Goal: Task Accomplishment & Management: Use online tool/utility

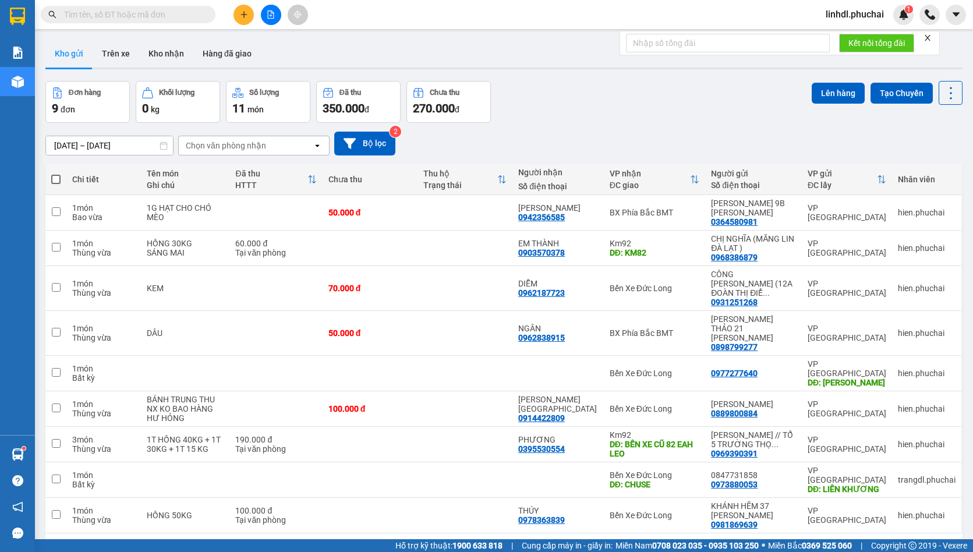
type input "0973944478"
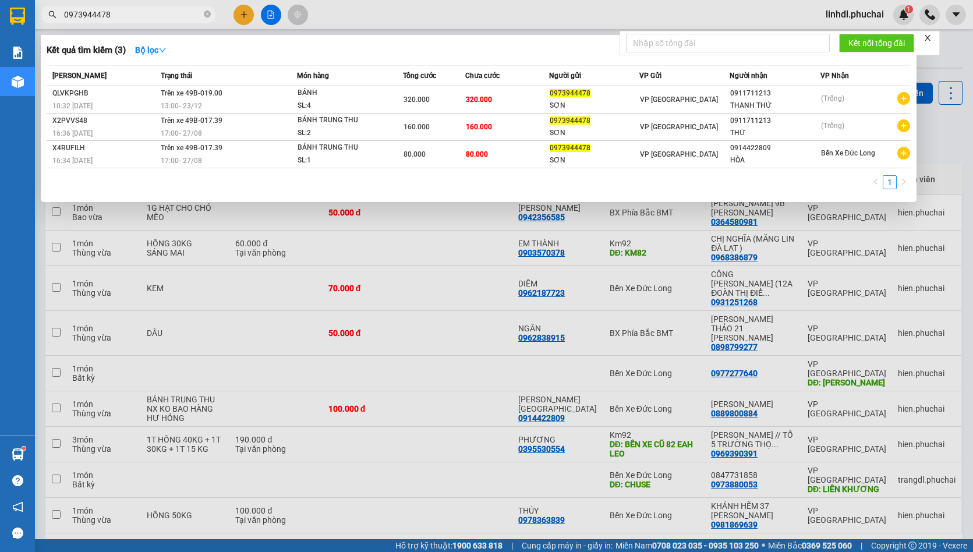
click at [151, 14] on input "0973944478" at bounding box center [132, 14] width 137 height 13
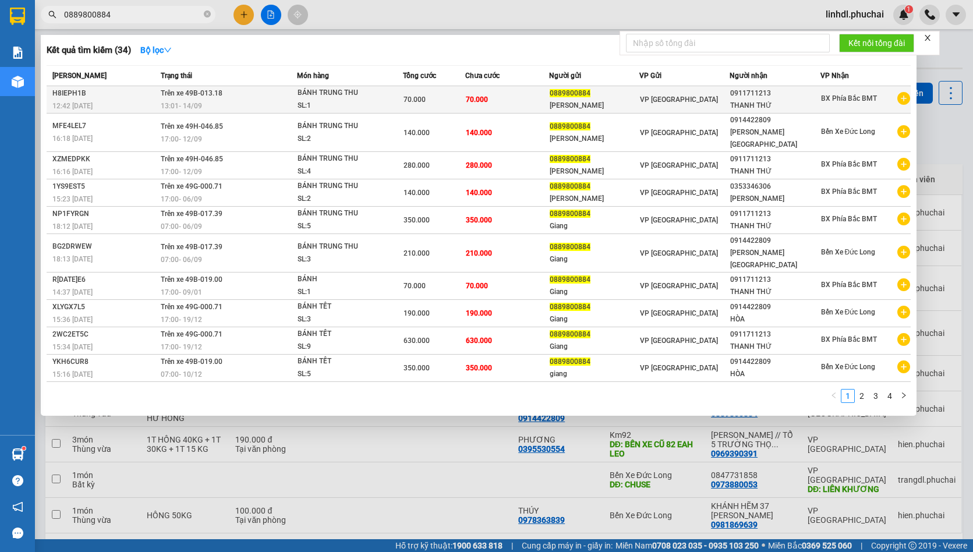
type input "0889800884"
click at [380, 101] on div "SL: 1" at bounding box center [341, 106] width 87 height 13
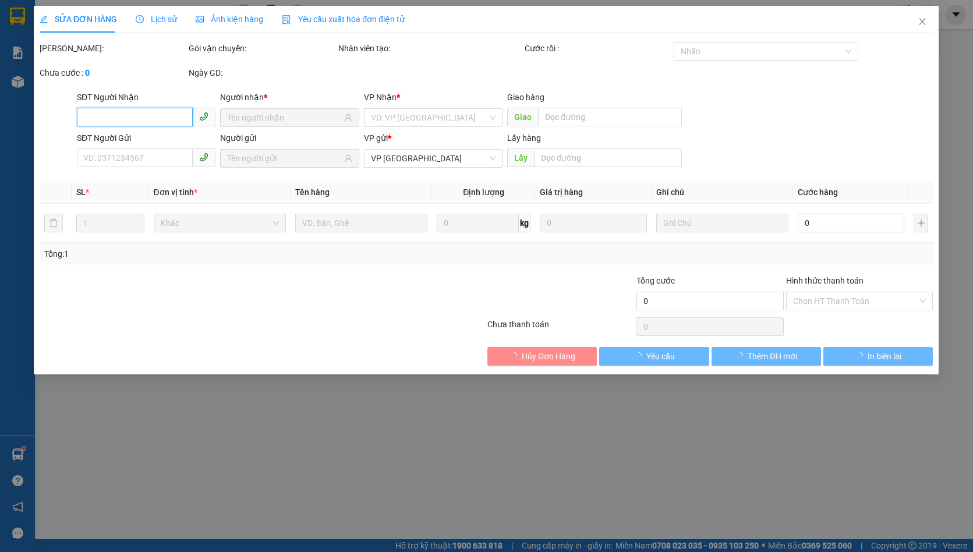
type input "0911711213"
type input "0889800884"
type input "70.000"
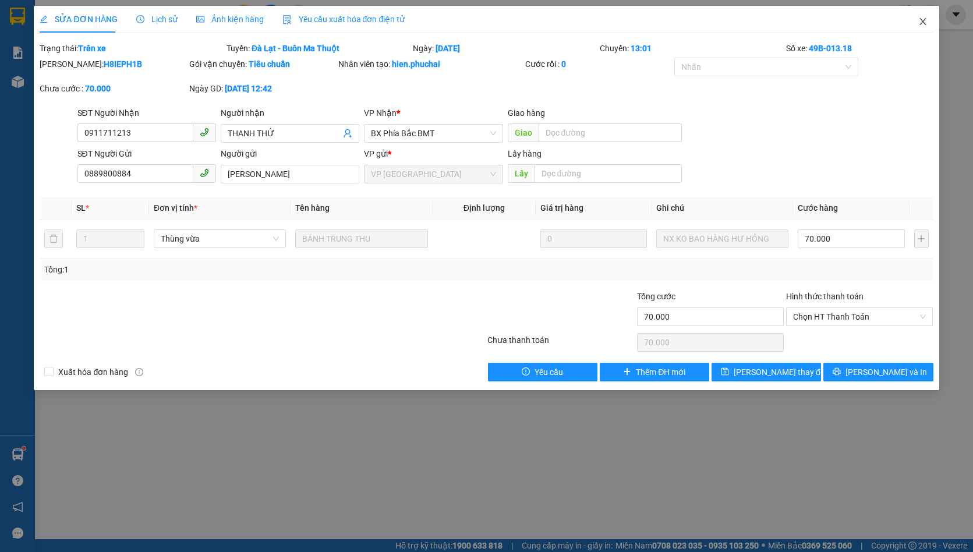
click at [921, 23] on icon "close" at bounding box center [922, 21] width 9 height 9
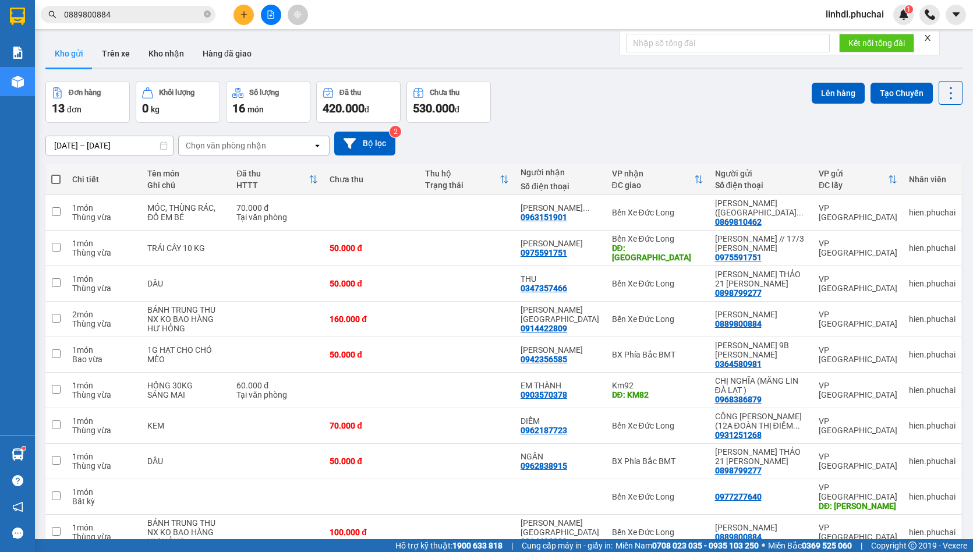
click at [132, 17] on input "0889800884" at bounding box center [132, 14] width 137 height 13
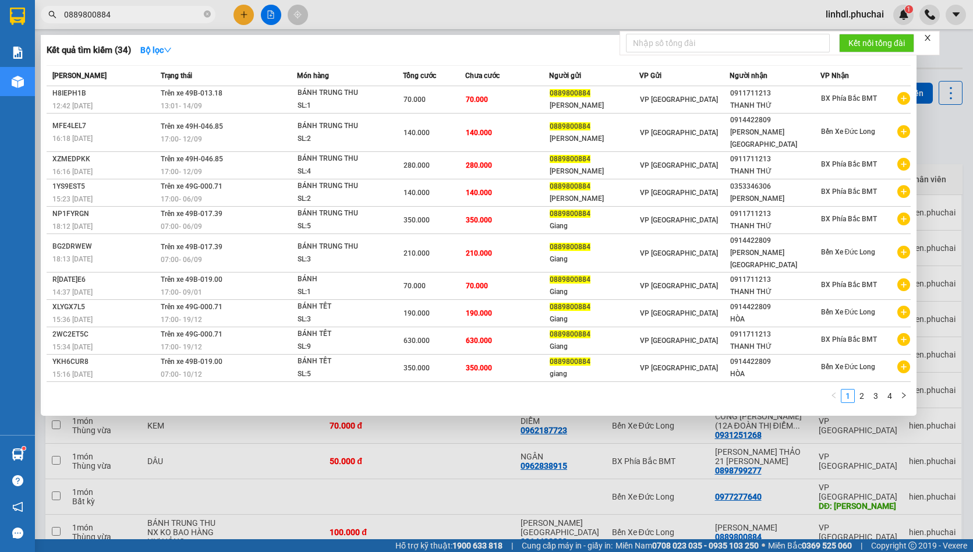
click at [169, 8] on span "0889800884" at bounding box center [128, 14] width 175 height 17
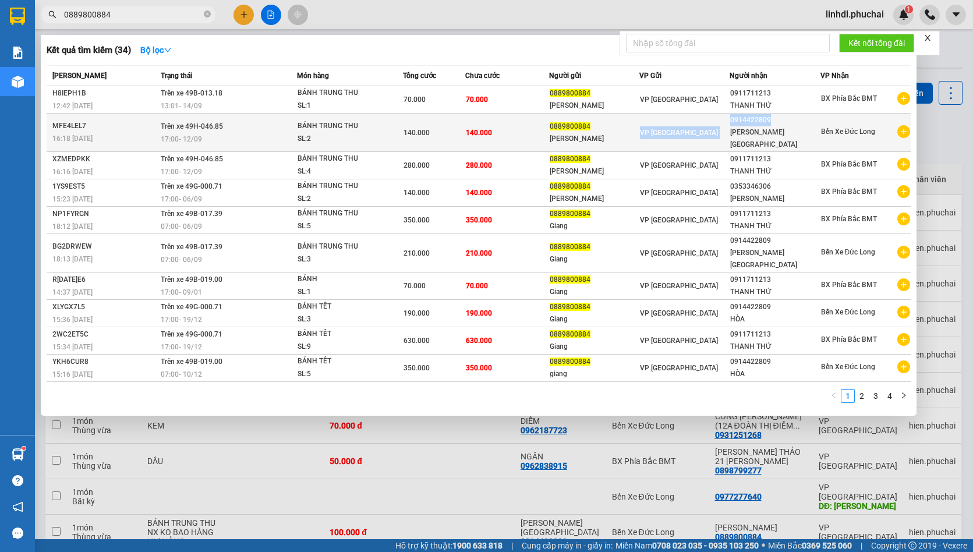
drag, startPoint x: 723, startPoint y: 118, endPoint x: 801, endPoint y: 118, distance: 78.6
click at [801, 118] on tr "MFE4LEL7 16:18 [DATE] Trên xe 49H-046.85 17:00 [DATE] BÁNH TRUNG THU SL: 2 140.…" at bounding box center [479, 133] width 864 height 38
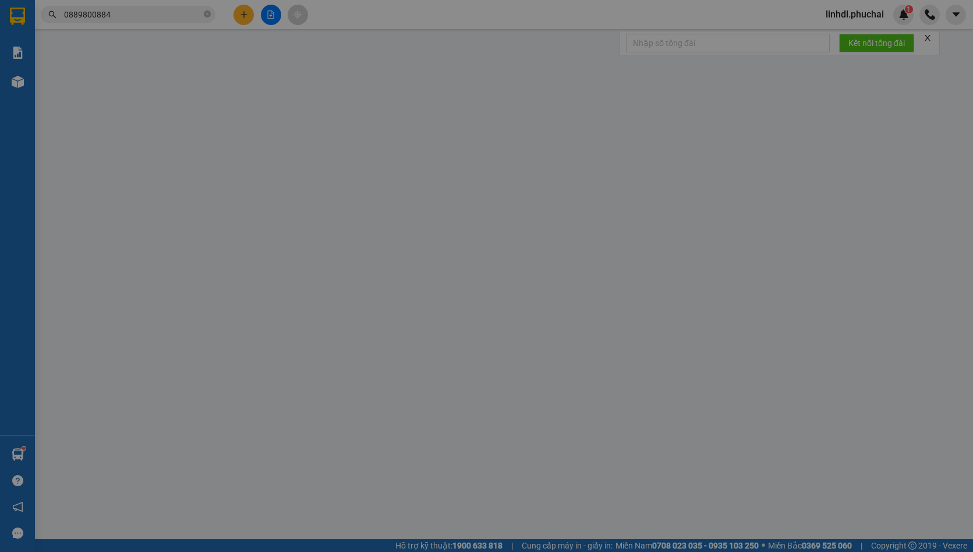
type input "0914422809"
type input "0889800884"
type input "140.000"
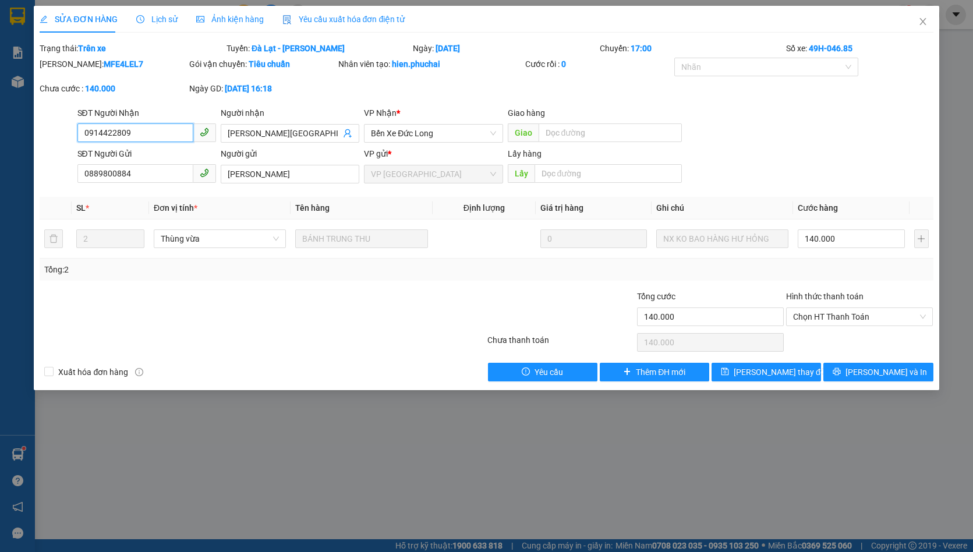
drag, startPoint x: 780, startPoint y: 126, endPoint x: 136, endPoint y: 134, distance: 644.1
click at [136, 134] on input "0914422809" at bounding box center [135, 132] width 116 height 19
click at [921, 22] on icon "close" at bounding box center [922, 21] width 9 height 9
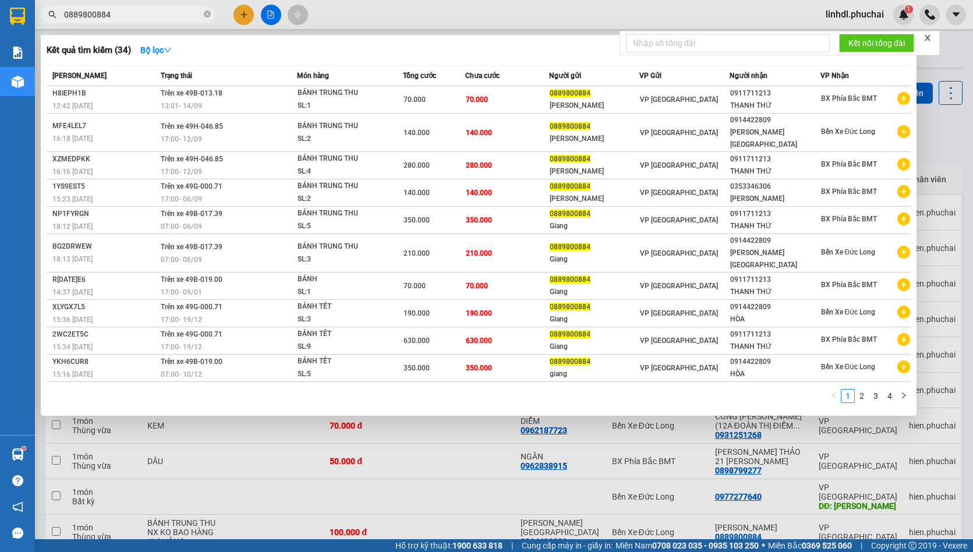
click at [148, 18] on input "0889800884" at bounding box center [132, 14] width 137 height 13
click at [147, 19] on input "0889800884" at bounding box center [132, 14] width 137 height 13
paste input "914422809"
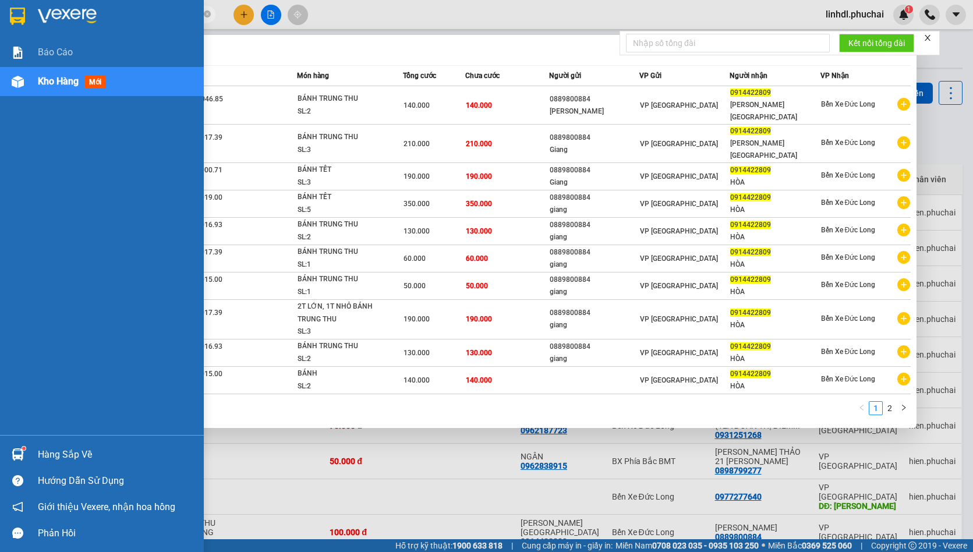
type input "0914422809"
drag, startPoint x: 13, startPoint y: 105, endPoint x: 18, endPoint y: 98, distance: 9.2
click at [16, 102] on div "Báo cáo Kho hàng mới" at bounding box center [102, 236] width 204 height 397
click at [45, 79] on span "Kho hàng" at bounding box center [58, 81] width 41 height 11
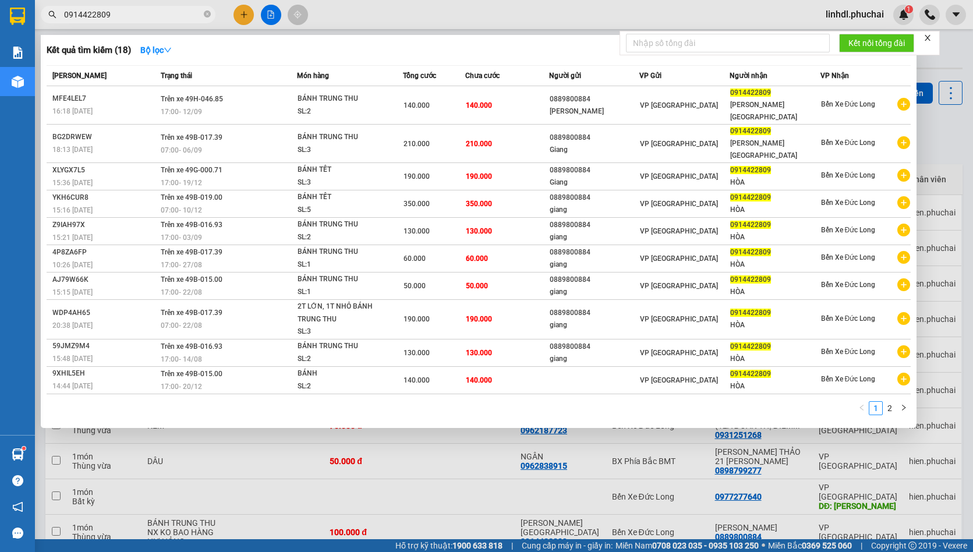
drag, startPoint x: 494, startPoint y: 455, endPoint x: 519, endPoint y: 437, distance: 31.7
click at [497, 452] on div at bounding box center [486, 276] width 973 height 552
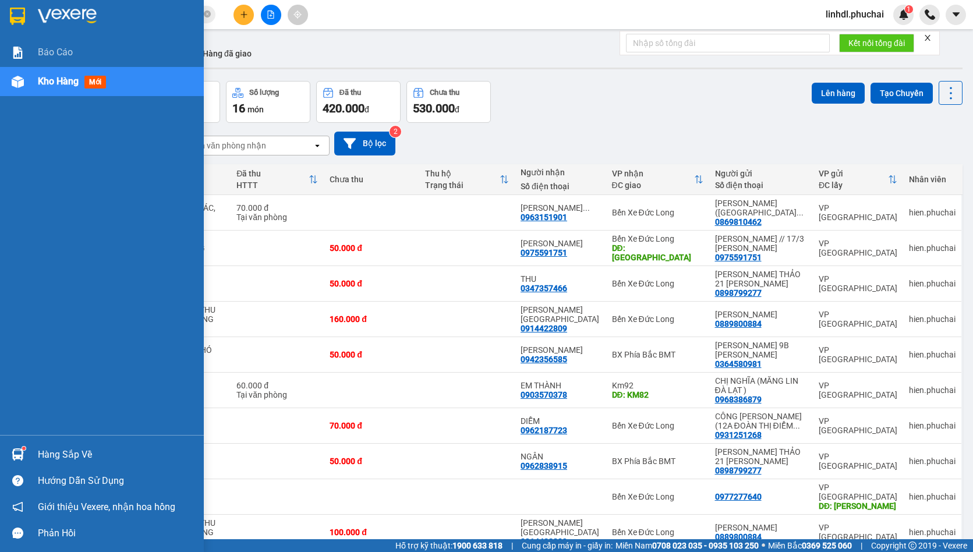
click at [10, 77] on div at bounding box center [18, 82] width 20 height 20
click at [10, 76] on div at bounding box center [18, 82] width 20 height 20
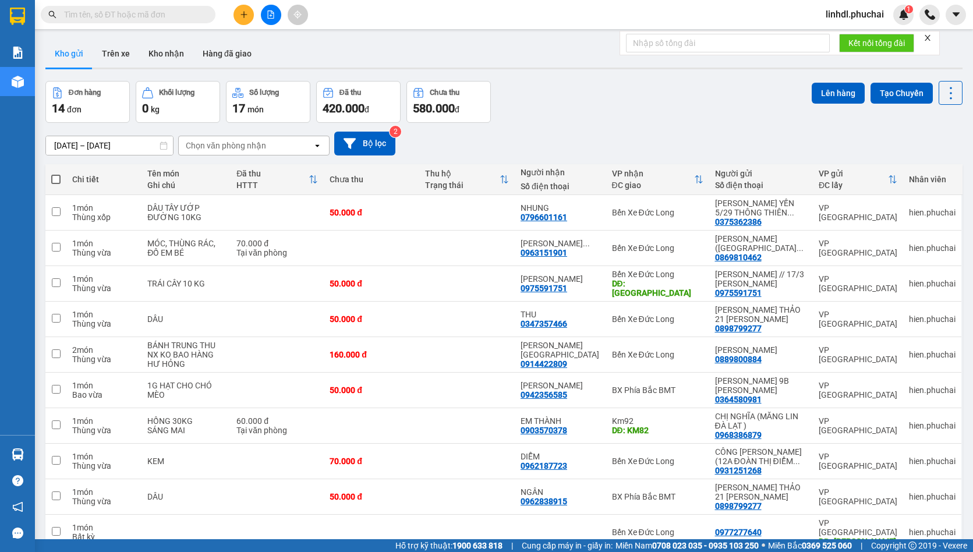
click at [49, 175] on th at bounding box center [55, 179] width 21 height 31
click at [53, 179] on span at bounding box center [55, 179] width 9 height 9
click at [56, 174] on input "checkbox" at bounding box center [56, 174] width 0 height 0
checkbox input "true"
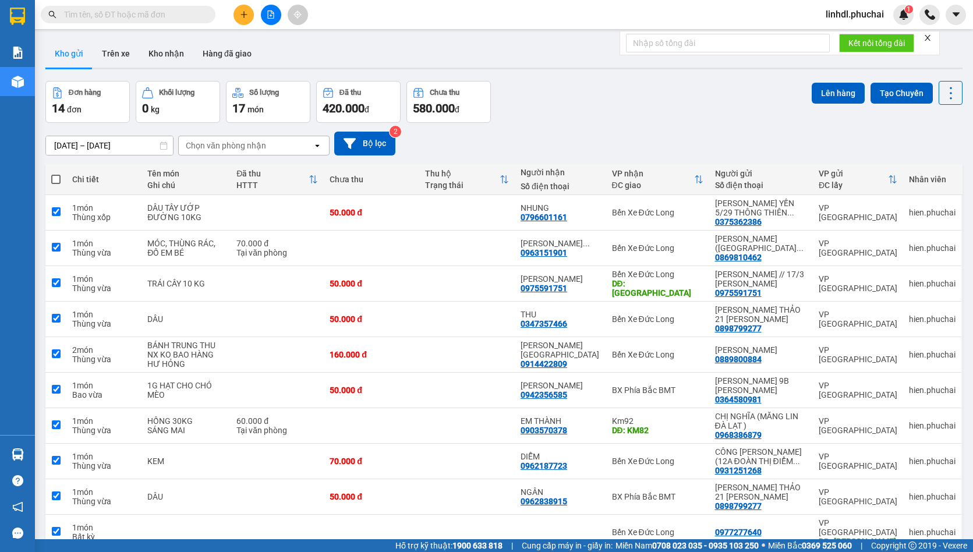
checkbox input "true"
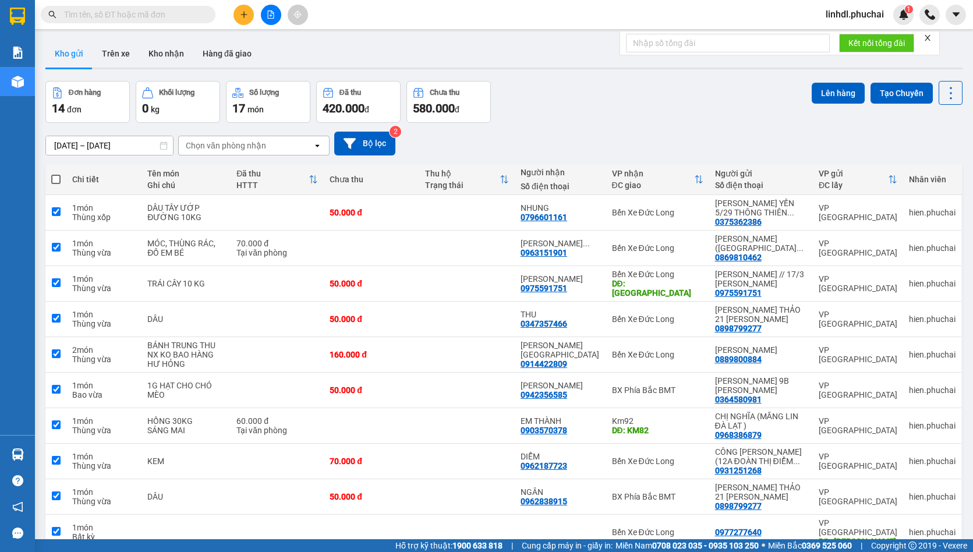
checkbox input "true"
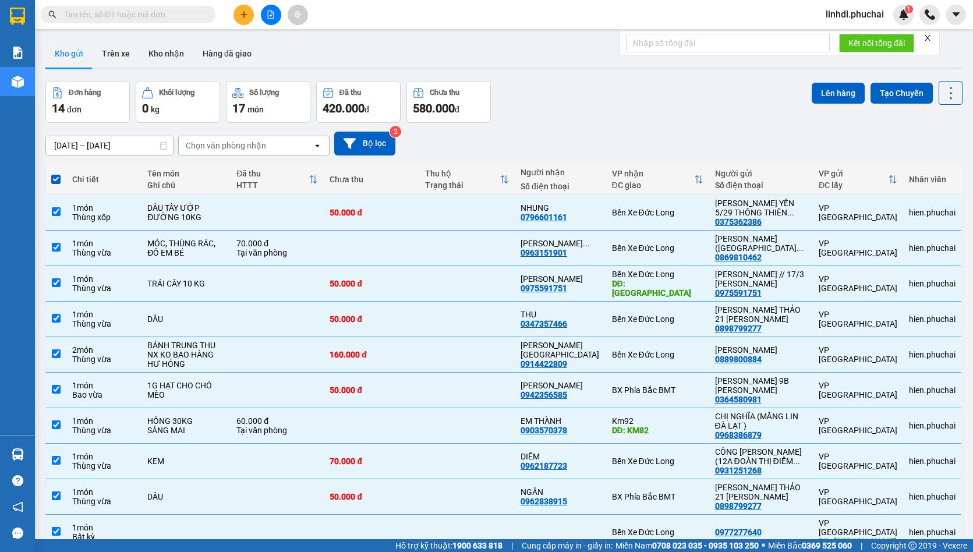
scroll to position [54, 0]
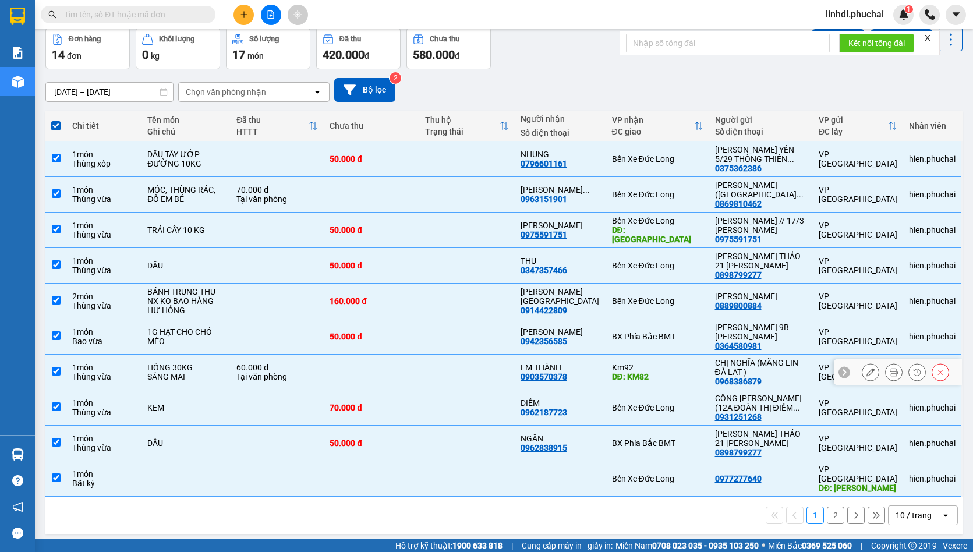
click at [185, 379] on div "SÁNG MAI" at bounding box center [185, 376] width 77 height 9
checkbox input "false"
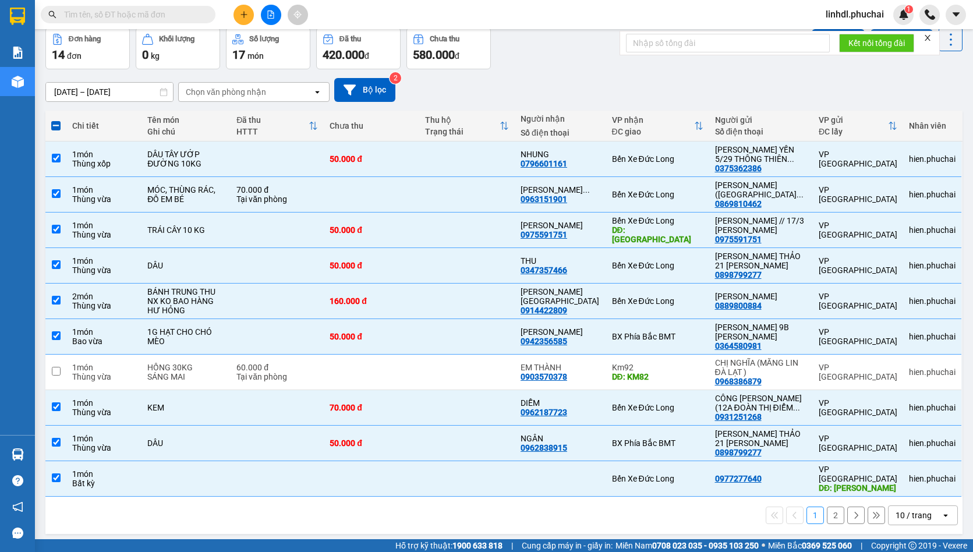
scroll to position [0, 0]
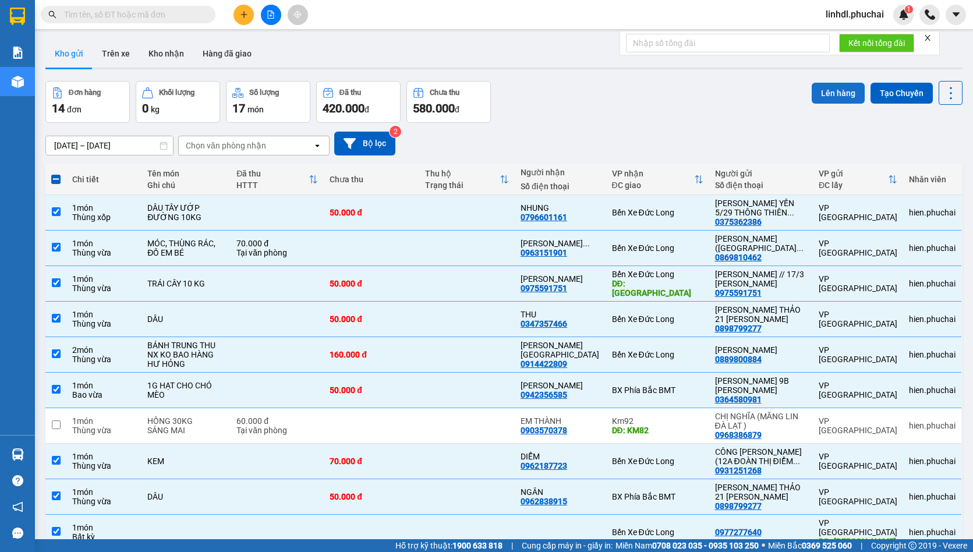
click at [812, 94] on button "Lên hàng" at bounding box center [838, 93] width 53 height 21
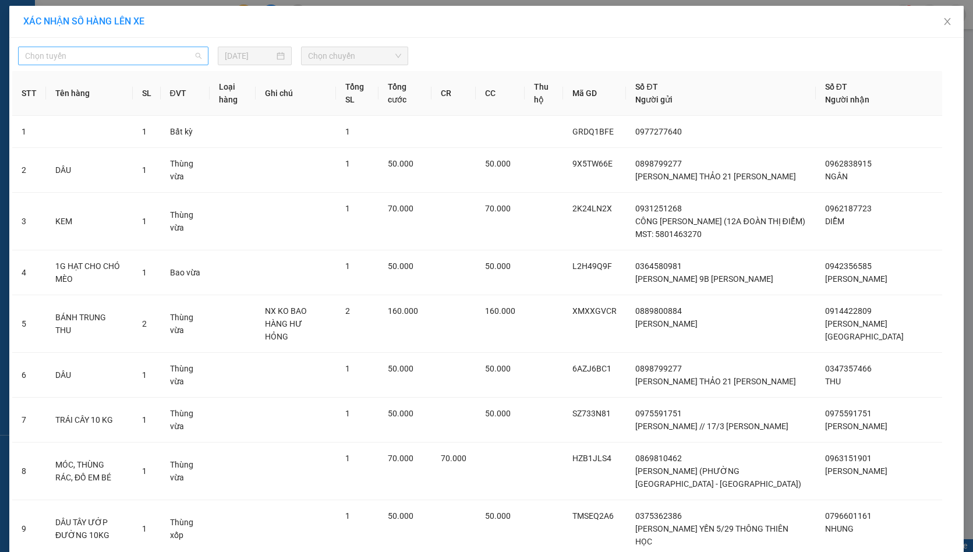
drag, startPoint x: 186, startPoint y: 54, endPoint x: 173, endPoint y: 57, distance: 13.8
click at [185, 53] on span "Chọn tuyến" at bounding box center [113, 55] width 176 height 17
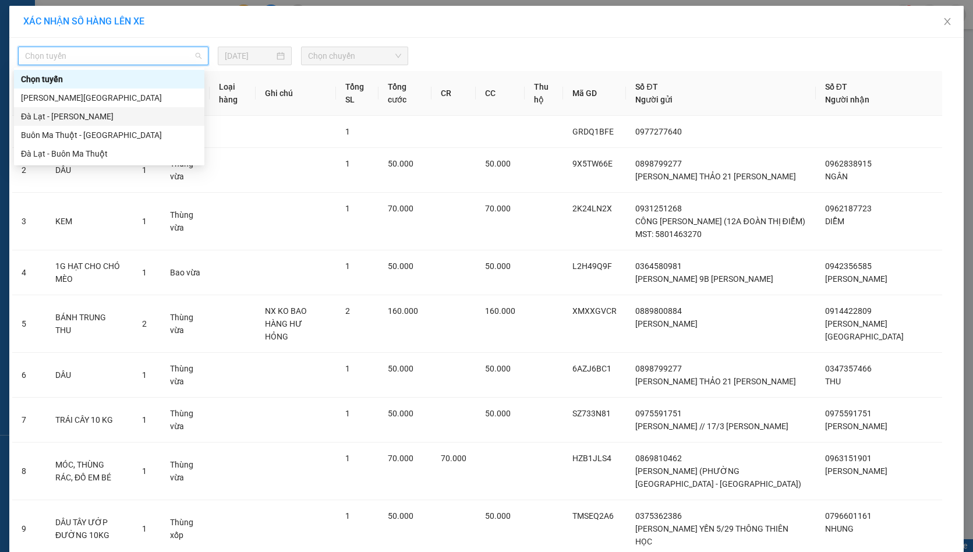
click at [57, 118] on div "Đà Lạt - [PERSON_NAME]" at bounding box center [109, 116] width 176 height 13
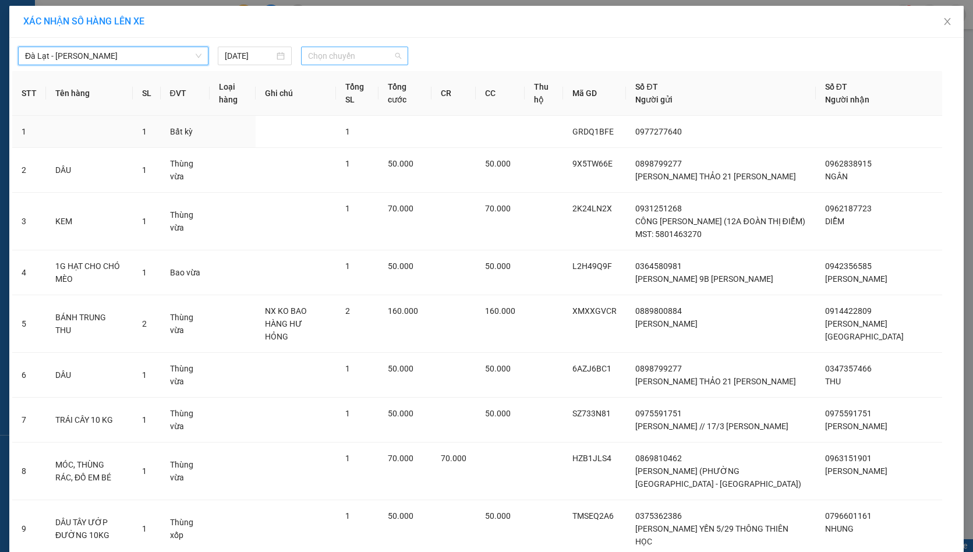
click at [314, 56] on span "Chọn chuyến" at bounding box center [354, 55] width 93 height 17
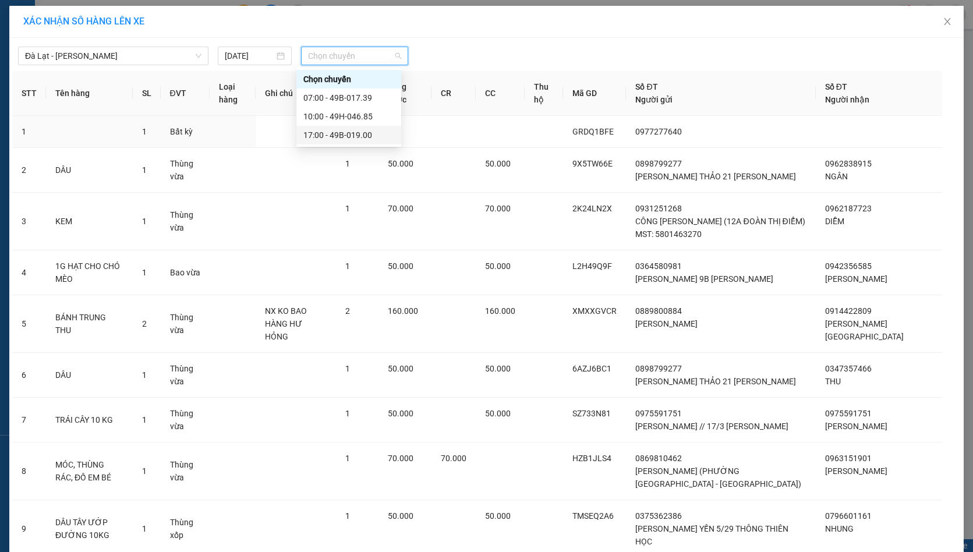
click at [354, 139] on div "17:00 - 49B-019.00" at bounding box center [348, 135] width 91 height 13
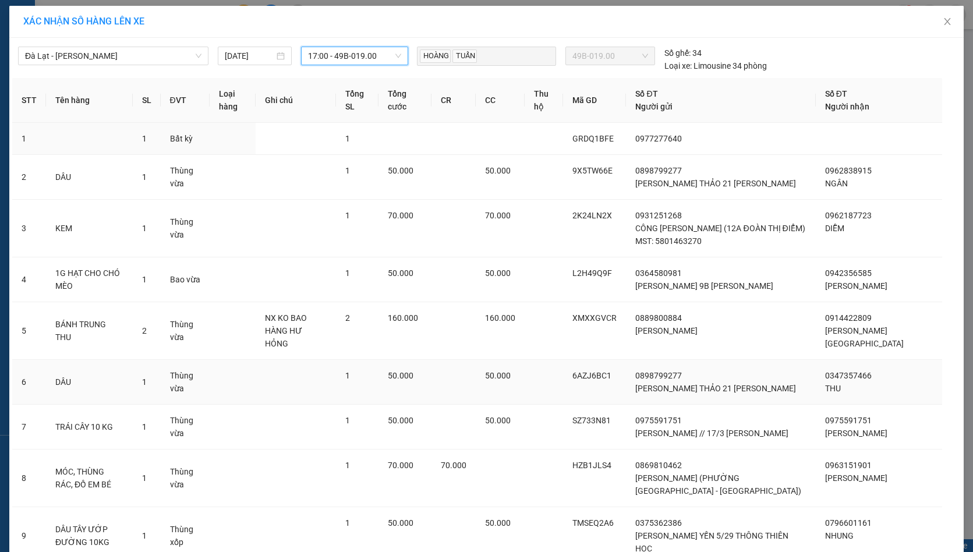
scroll to position [72, 0]
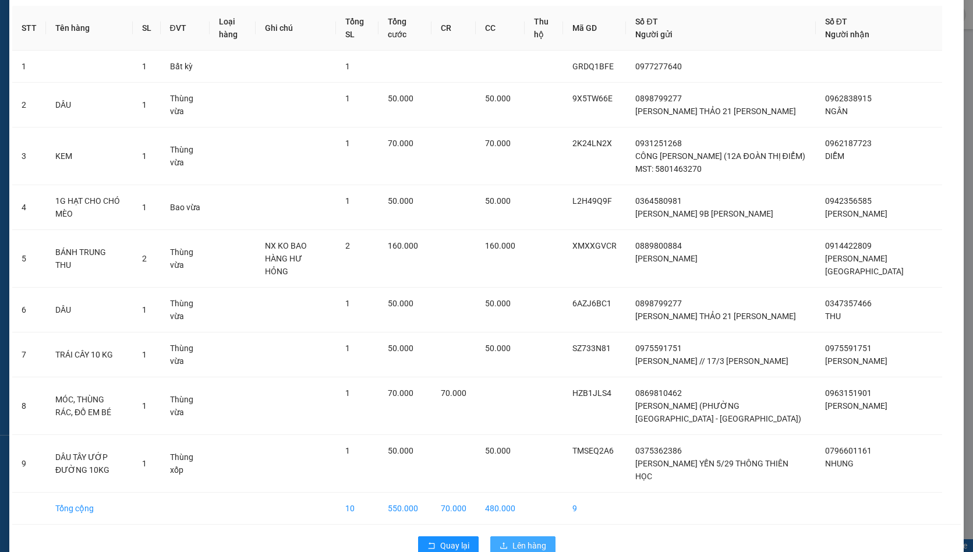
click at [514, 539] on span "Lên hàng" at bounding box center [529, 545] width 34 height 13
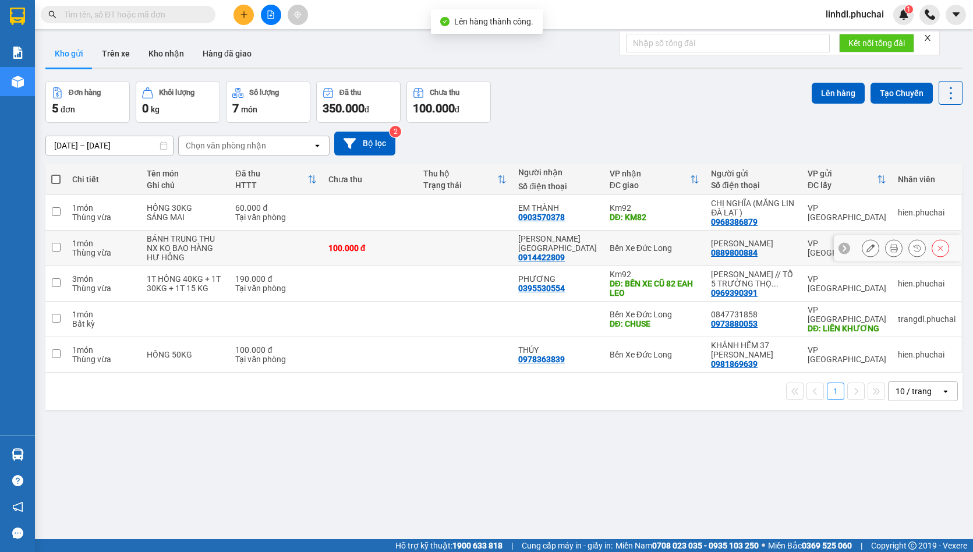
drag, startPoint x: 150, startPoint y: 234, endPoint x: 156, endPoint y: 264, distance: 31.4
click at [150, 234] on div "BÁNH TRUNG THU" at bounding box center [185, 238] width 77 height 9
checkbox input "true"
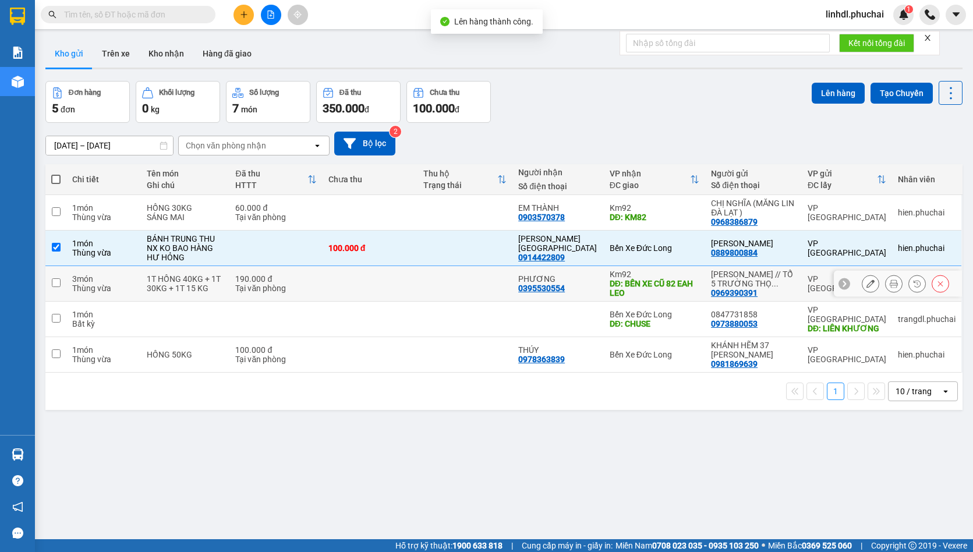
drag, startPoint x: 157, startPoint y: 276, endPoint x: 156, endPoint y: 288, distance: 12.2
click at [156, 279] on div "1T HỒNG 40KG + 1T 30KG + 1T 15 KG" at bounding box center [185, 283] width 77 height 19
checkbox input "true"
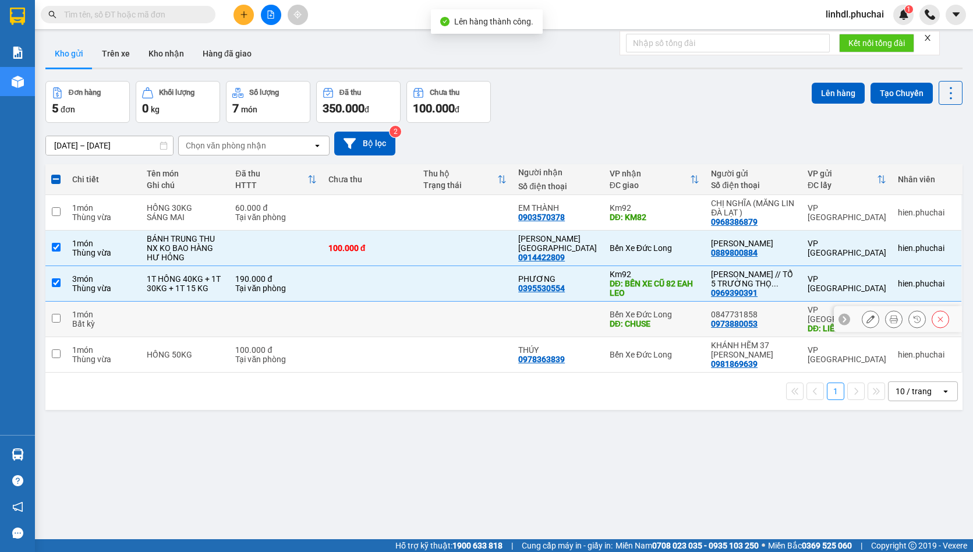
drag, startPoint x: 157, startPoint y: 310, endPoint x: 153, endPoint y: 347, distance: 36.9
click at [157, 311] on td at bounding box center [185, 320] width 89 height 36
checkbox input "true"
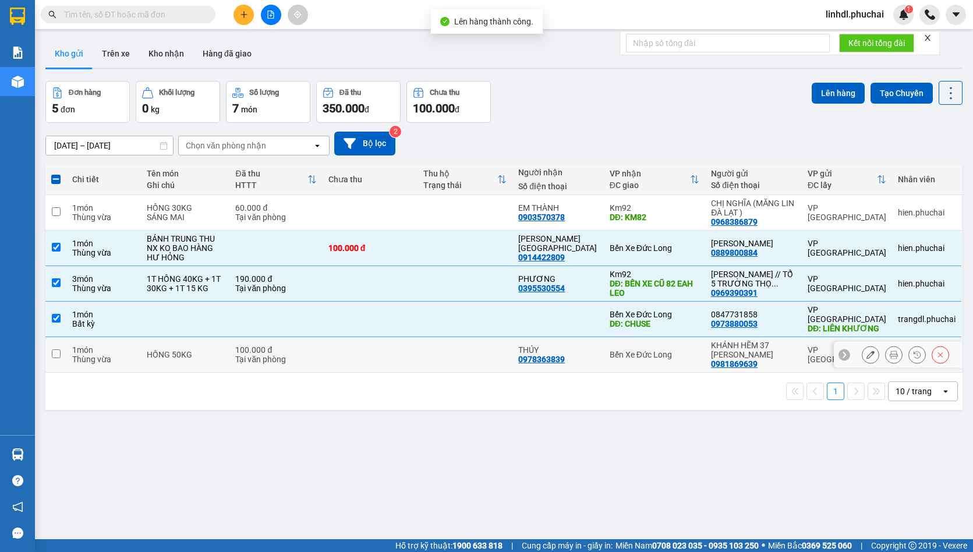
click at [154, 350] on div "HỒNG 50KG" at bounding box center [185, 354] width 77 height 9
checkbox input "true"
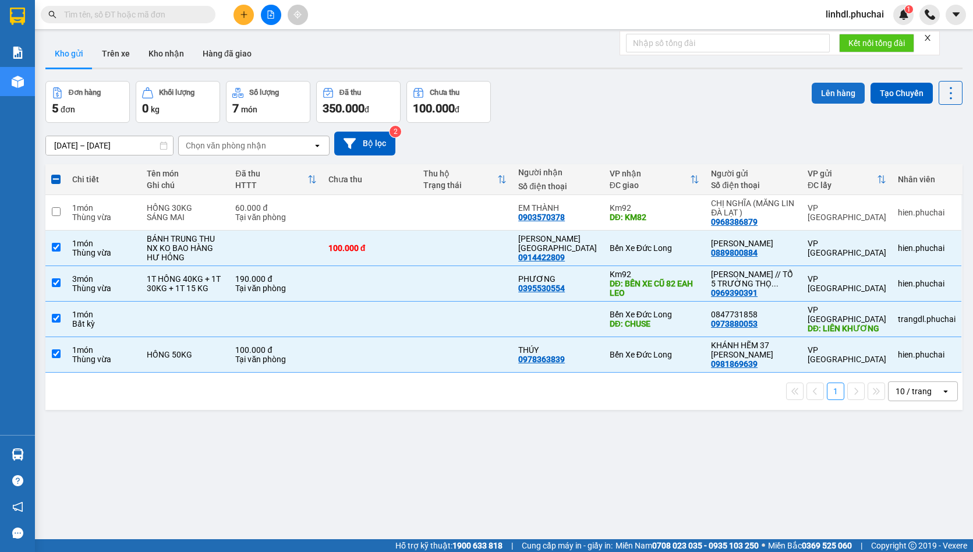
click at [823, 91] on button "Lên hàng" at bounding box center [838, 93] width 53 height 21
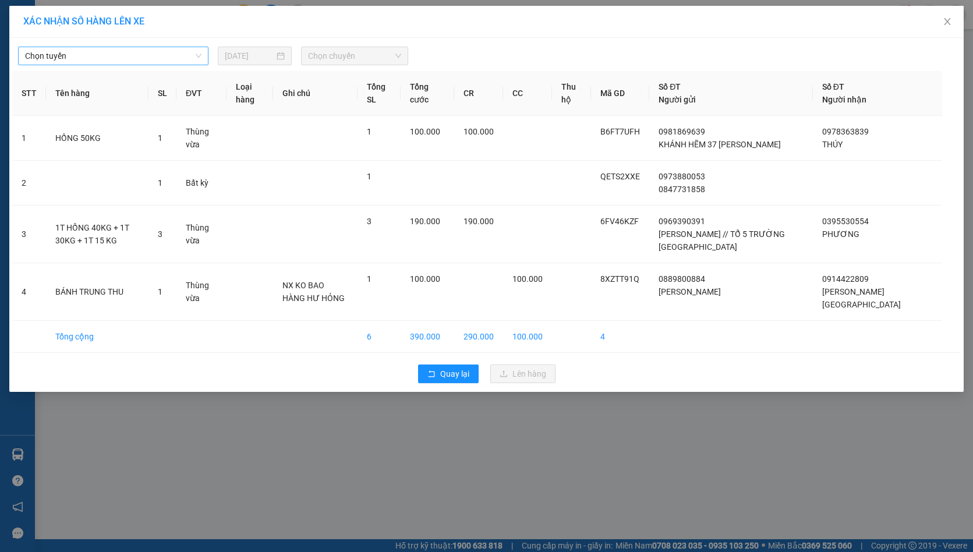
drag, startPoint x: 192, startPoint y: 55, endPoint x: 174, endPoint y: 66, distance: 21.2
click at [191, 55] on span "Chọn tuyến" at bounding box center [113, 55] width 176 height 17
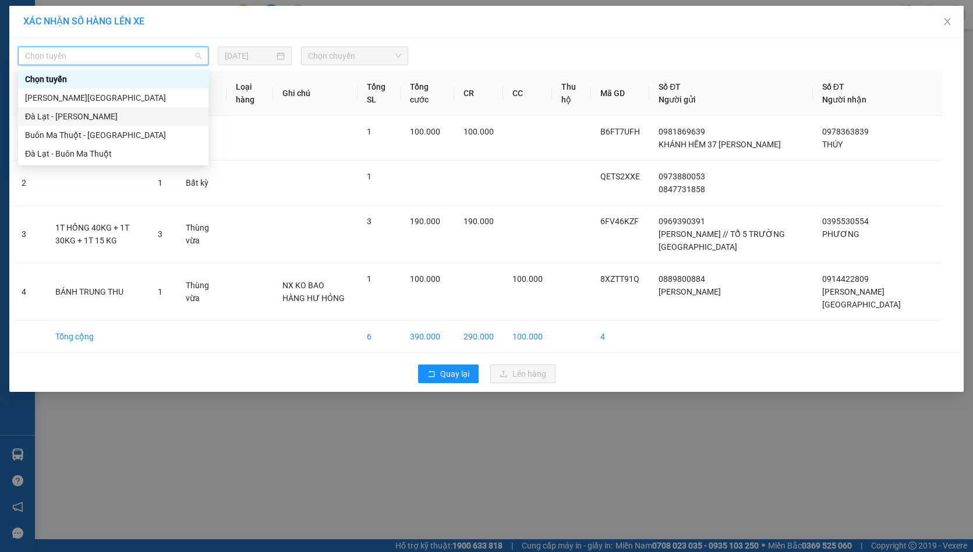
click at [114, 114] on div "Đà Lạt - [PERSON_NAME]" at bounding box center [113, 116] width 176 height 13
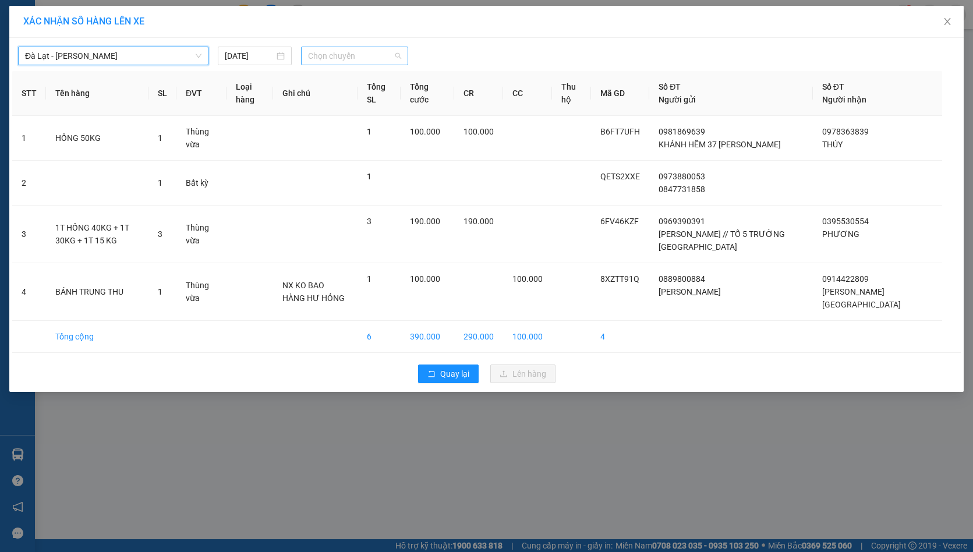
click at [401, 61] on div "Chọn chuyến" at bounding box center [354, 56] width 107 height 19
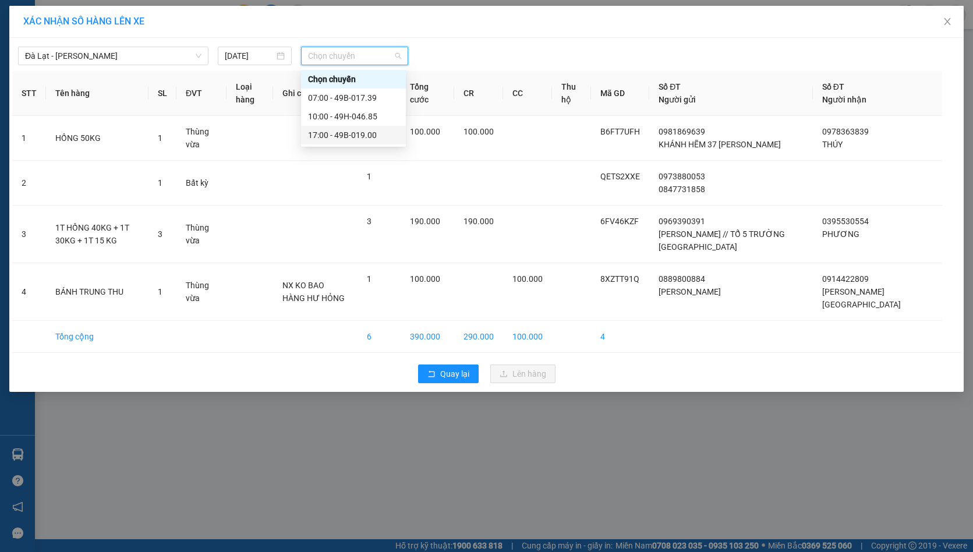
click at [387, 132] on div "17:00 - 49B-019.00" at bounding box center [353, 135] width 91 height 13
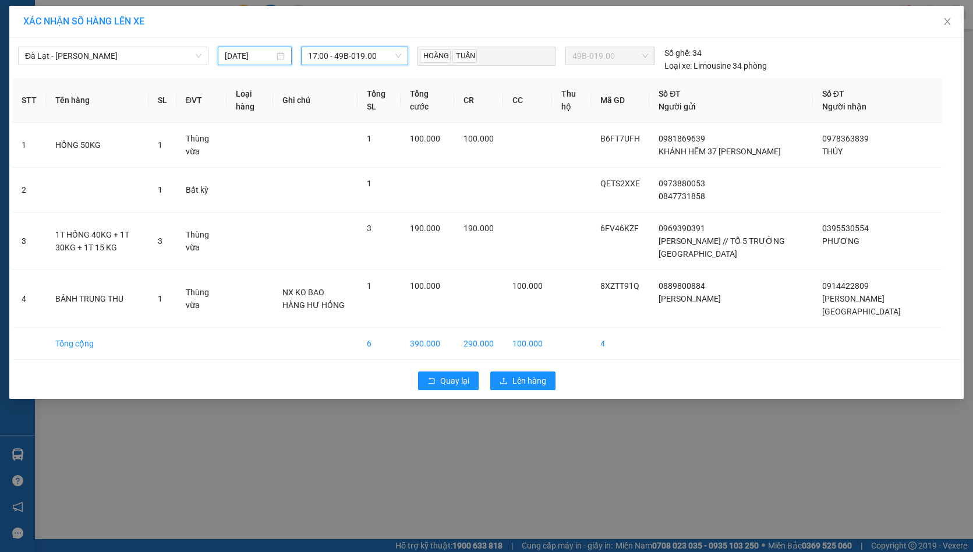
click at [262, 51] on input "[DATE]" at bounding box center [249, 55] width 49 height 13
drag, startPoint x: 342, startPoint y: 54, endPoint x: 385, endPoint y: 90, distance: 56.6
click at [345, 54] on span "17:00 - 49B-019.00" at bounding box center [354, 55] width 93 height 17
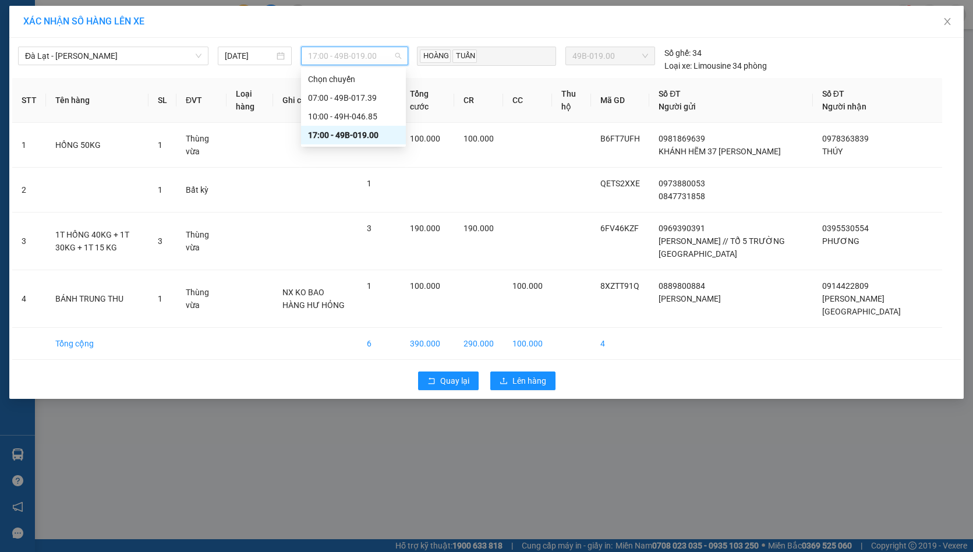
click at [371, 130] on div "17:00 - 49B-019.00" at bounding box center [353, 135] width 91 height 13
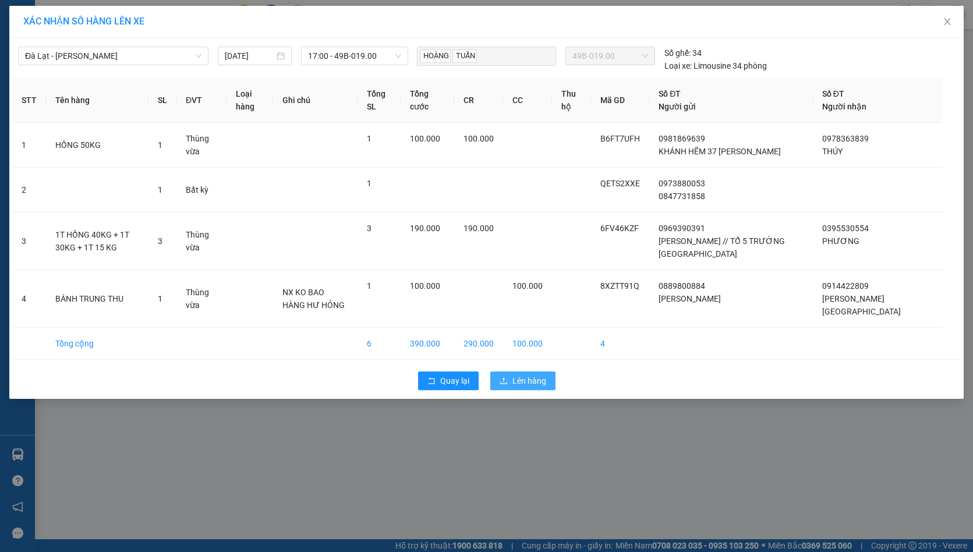
click at [529, 376] on span "Lên hàng" at bounding box center [529, 380] width 34 height 13
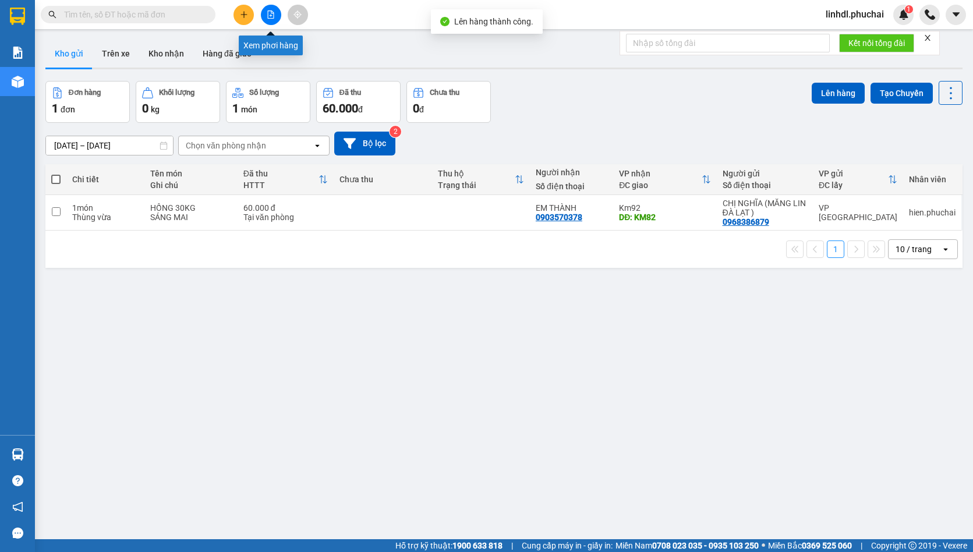
click at [272, 12] on icon "file-add" at bounding box center [271, 14] width 8 height 8
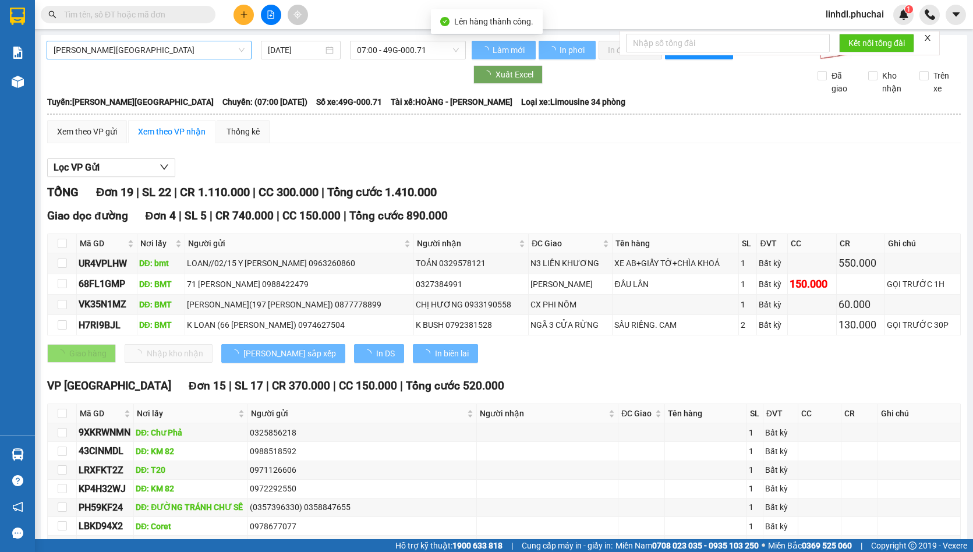
click at [199, 47] on span "Gia Lai - Đà Lạt" at bounding box center [149, 49] width 191 height 17
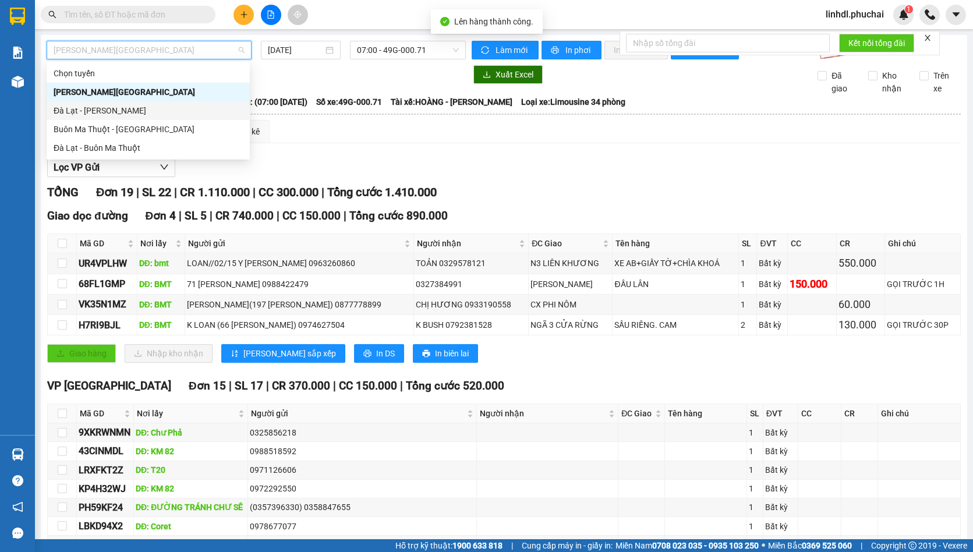
click at [115, 109] on div "Đà Lạt - [PERSON_NAME]" at bounding box center [148, 110] width 189 height 13
type input "[DATE]"
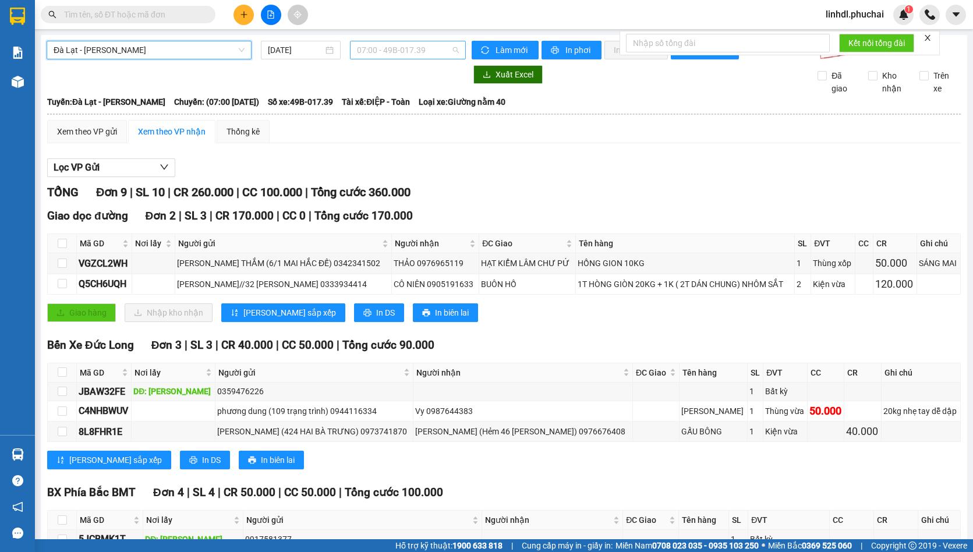
drag, startPoint x: 412, startPoint y: 43, endPoint x: 438, endPoint y: 72, distance: 38.3
click at [414, 43] on span "07:00 - 49B-017.39" at bounding box center [408, 49] width 102 height 17
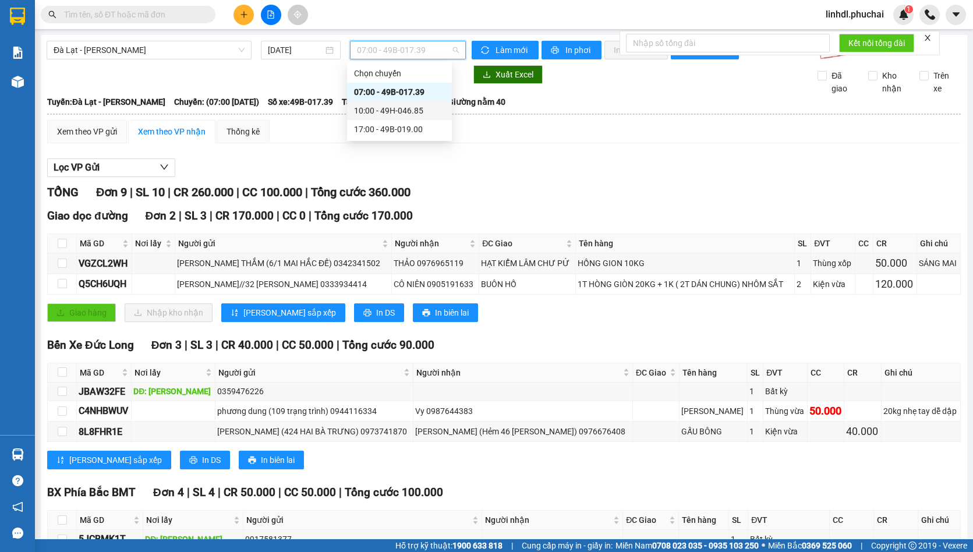
click at [412, 122] on div "17:00 - 49B-019.00" at bounding box center [399, 129] width 105 height 19
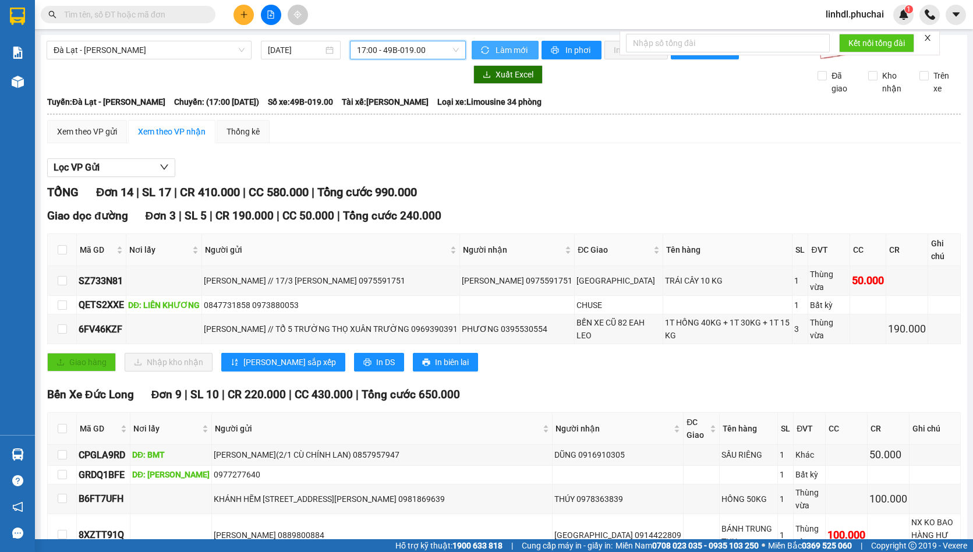
click at [487, 54] on span "sync" at bounding box center [486, 50] width 10 height 9
drag, startPoint x: 550, startPoint y: 52, endPoint x: 568, endPoint y: 49, distance: 17.7
click at [554, 52] on icon "printer" at bounding box center [555, 50] width 8 height 8
click at [109, 17] on input "text" at bounding box center [132, 14] width 137 height 13
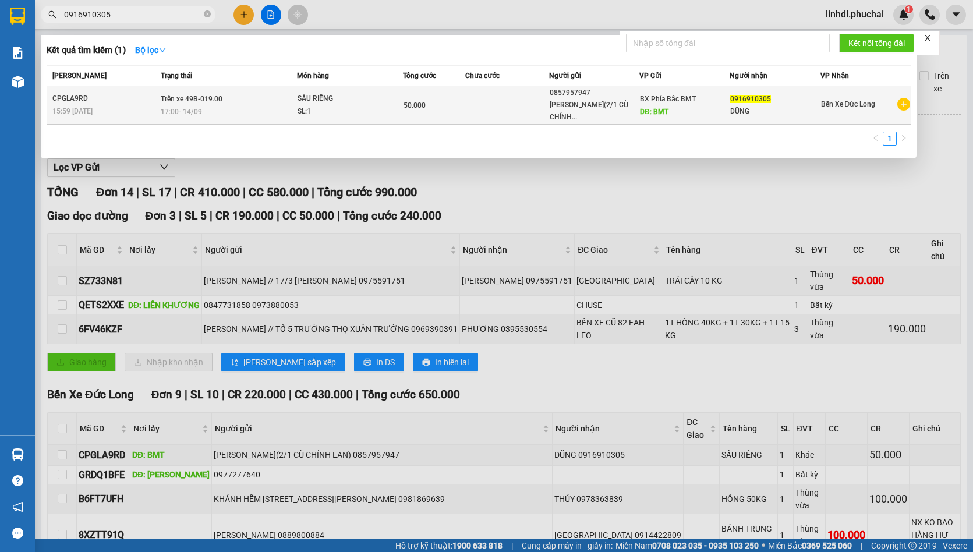
type input "0916910305"
click at [325, 108] on div "SL: 1" at bounding box center [341, 111] width 87 height 13
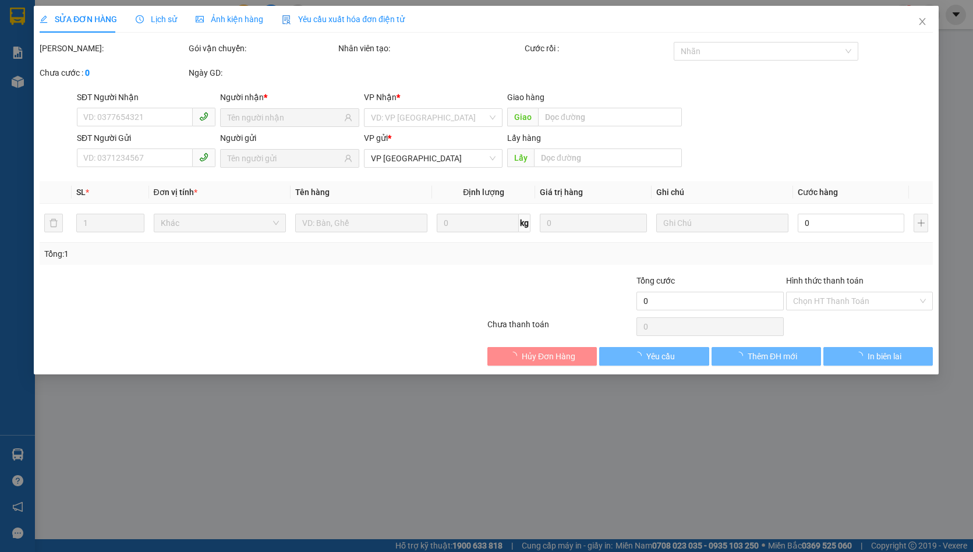
type input "0916910305"
type input "DŨNG"
type input "0857957947"
type input "VŨ THỊ PHƯƠNG MAI(2/1 CÙ CHÍNH LAN)"
type input "BMT"
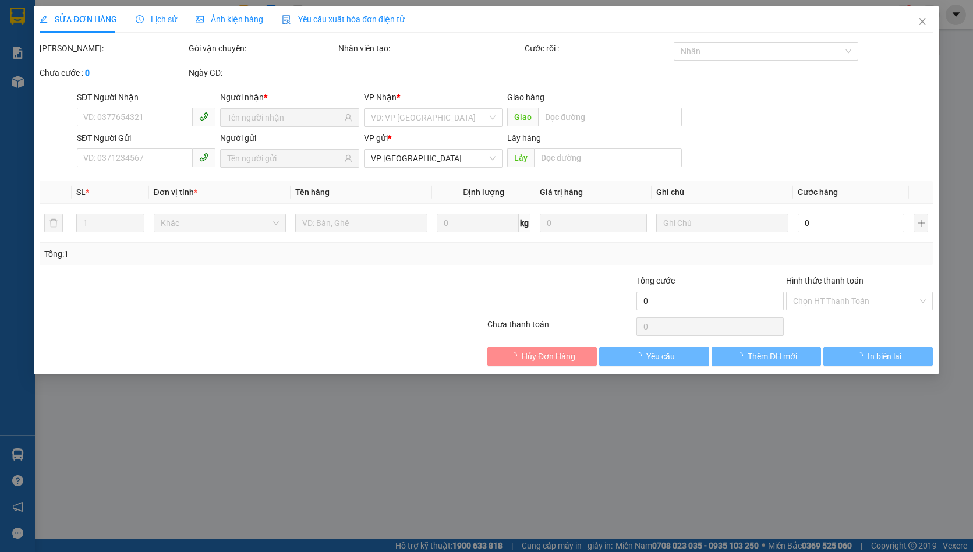
type input "50.000"
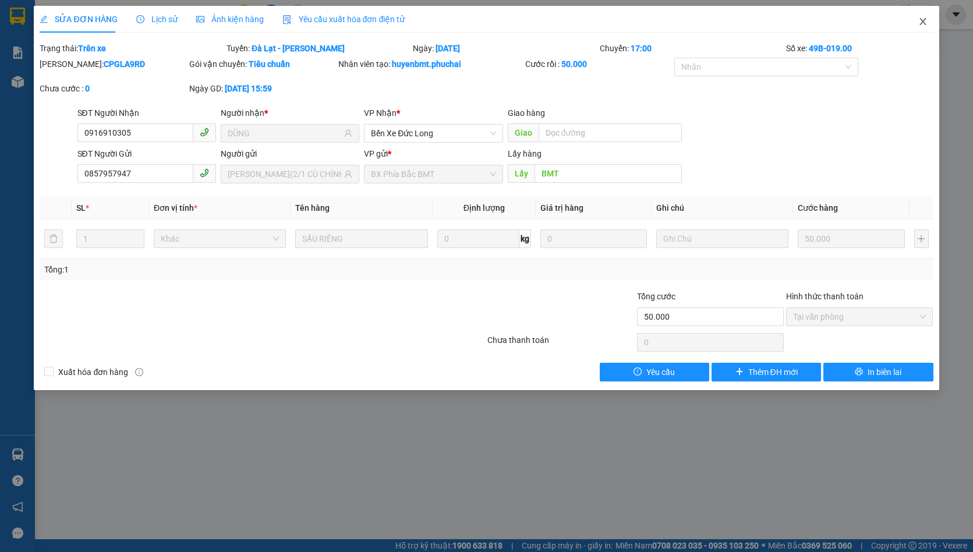
click at [922, 21] on icon "close" at bounding box center [922, 21] width 9 height 9
